Goal: Task Accomplishment & Management: Manage account settings

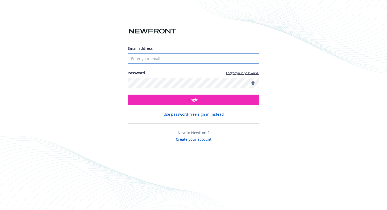
click at [168, 60] on input "Email address" at bounding box center [194, 58] width 132 height 11
type input "[EMAIL_ADDRESS][DOMAIN_NAME]"
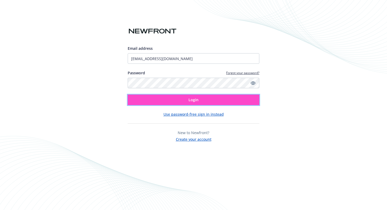
click at [189, 103] on button "Login" at bounding box center [194, 100] width 132 height 11
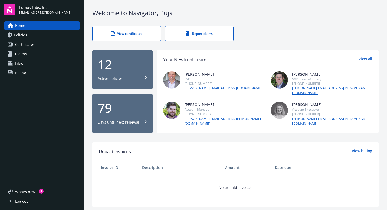
click at [20, 74] on span "Billing" at bounding box center [20, 73] width 11 height 8
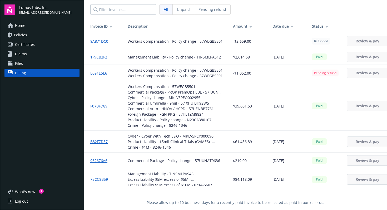
click at [185, 12] on div "Unpaid" at bounding box center [184, 9] width 22 height 10
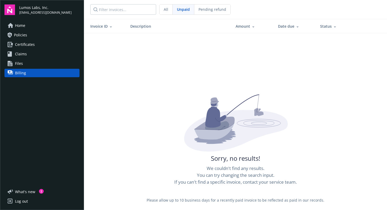
click at [202, 12] on span "Pending refund" at bounding box center [213, 10] width 28 height 6
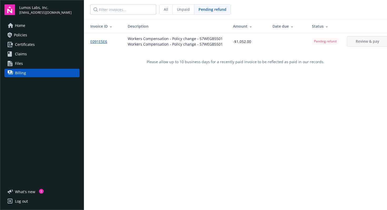
click at [163, 11] on div "All" at bounding box center [166, 9] width 13 height 10
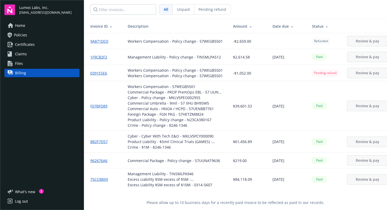
click at [180, 11] on span "Unpaid" at bounding box center [183, 10] width 13 height 6
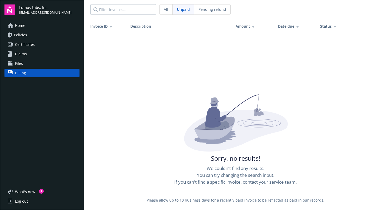
click at [206, 11] on span "Pending refund" at bounding box center [213, 10] width 28 height 6
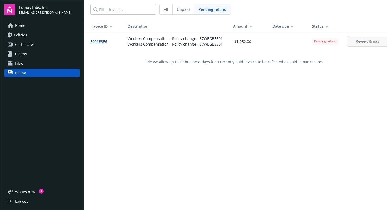
click at [188, 11] on span "Unpaid" at bounding box center [183, 10] width 13 height 6
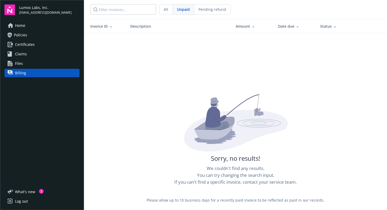
click at [167, 10] on span "All" at bounding box center [166, 10] width 4 height 6
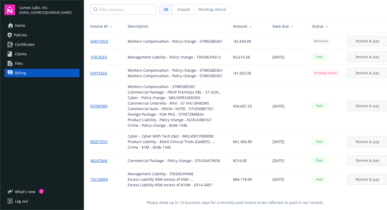
scroll to position [0, 0]
click at [20, 202] on div "Log out" at bounding box center [21, 201] width 13 height 8
